Goal: Transaction & Acquisition: Subscribe to service/newsletter

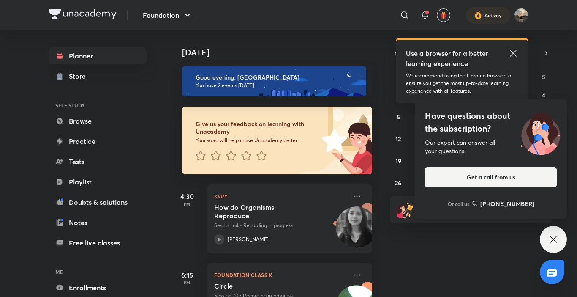
click at [430, 55] on icon at bounding box center [513, 53] width 6 height 6
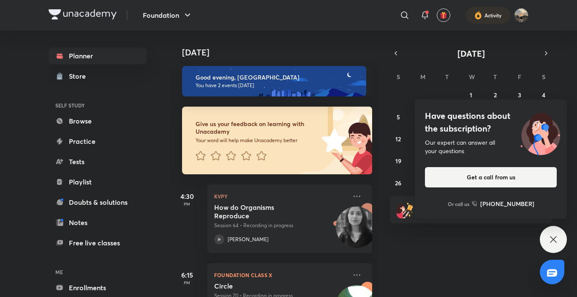
click at [430, 235] on icon at bounding box center [553, 239] width 10 height 10
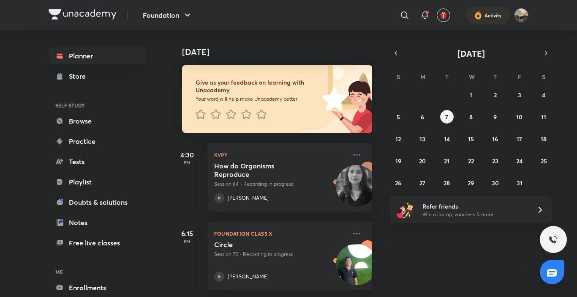
scroll to position [48, 0]
click at [218, 193] on icon at bounding box center [219, 198] width 10 height 10
click at [424, 113] on abbr "6" at bounding box center [422, 117] width 3 height 8
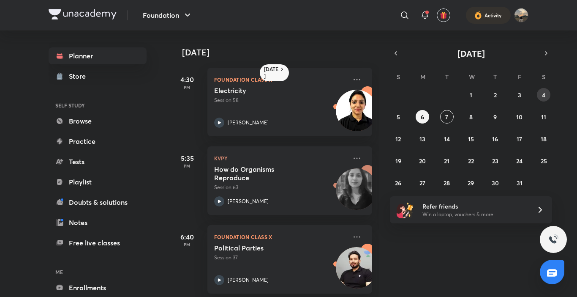
click at [430, 98] on button "4" at bounding box center [544, 95] width 14 height 14
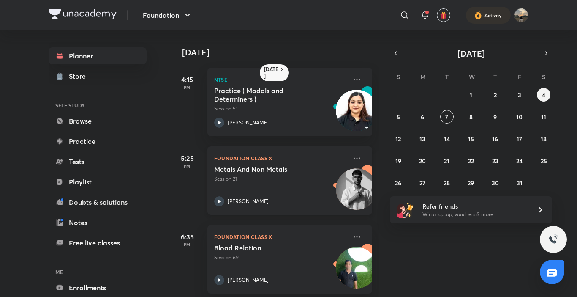
click at [219, 203] on icon at bounding box center [219, 201] width 10 height 10
click at [430, 116] on abbr "7" at bounding box center [446, 117] width 3 height 8
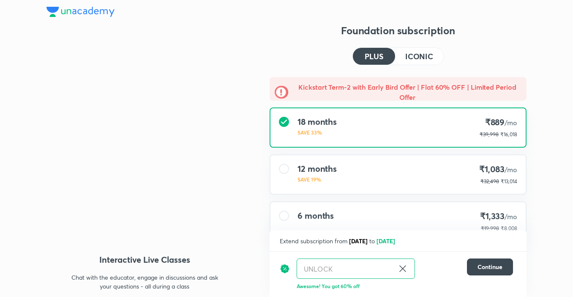
click at [400, 266] on icon at bounding box center [402, 268] width 6 height 6
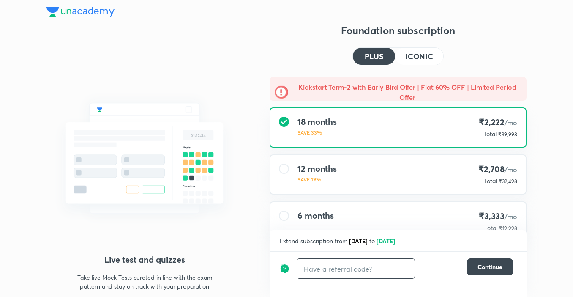
drag, startPoint x: 479, startPoint y: 3, endPoint x: 529, endPoint y: 38, distance: 61.5
click at [529, 38] on div "Structured courses All our courses are structured in line with your exam syllab…" at bounding box center [286, 163] width 573 height 327
drag, startPoint x: 507, startPoint y: 0, endPoint x: 546, endPoint y: 57, distance: 68.9
click at [546, 57] on div "Structured courses All our courses are structured in line with your exam syllab…" at bounding box center [286, 163] width 573 height 327
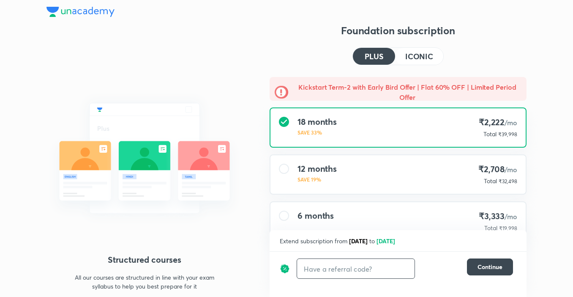
scroll to position [31, 0]
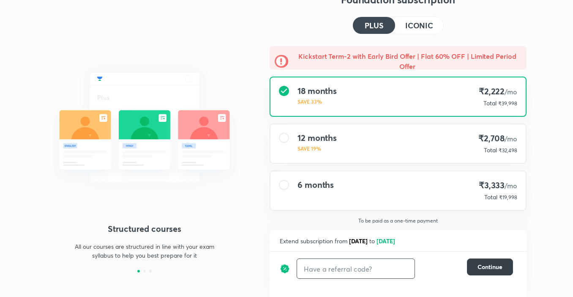
click at [479, 265] on span "Continue" at bounding box center [489, 266] width 25 height 8
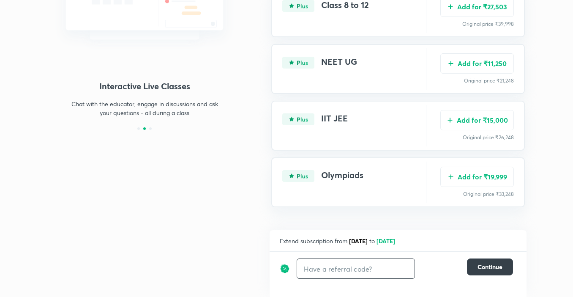
scroll to position [0, 0]
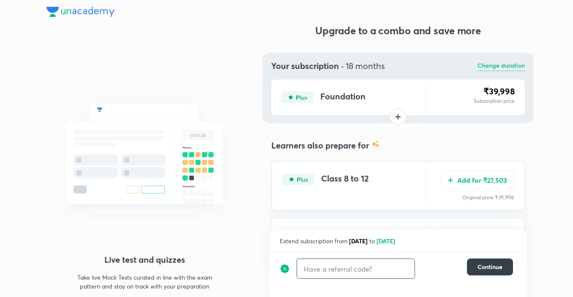
click at [486, 268] on span "Continue" at bounding box center [489, 266] width 25 height 8
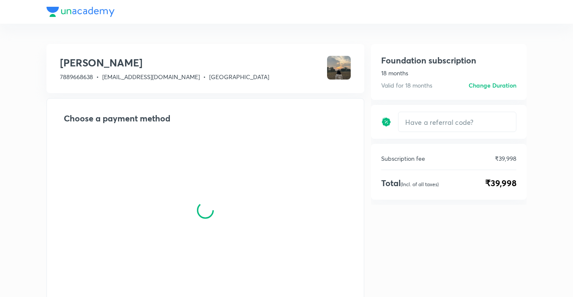
click at [486, 268] on div "Foundation subscription 18 months Valid for 18 months Change duration Foundatio…" at bounding box center [448, 201] width 155 height 314
